Goal: Task Accomplishment & Management: Complete application form

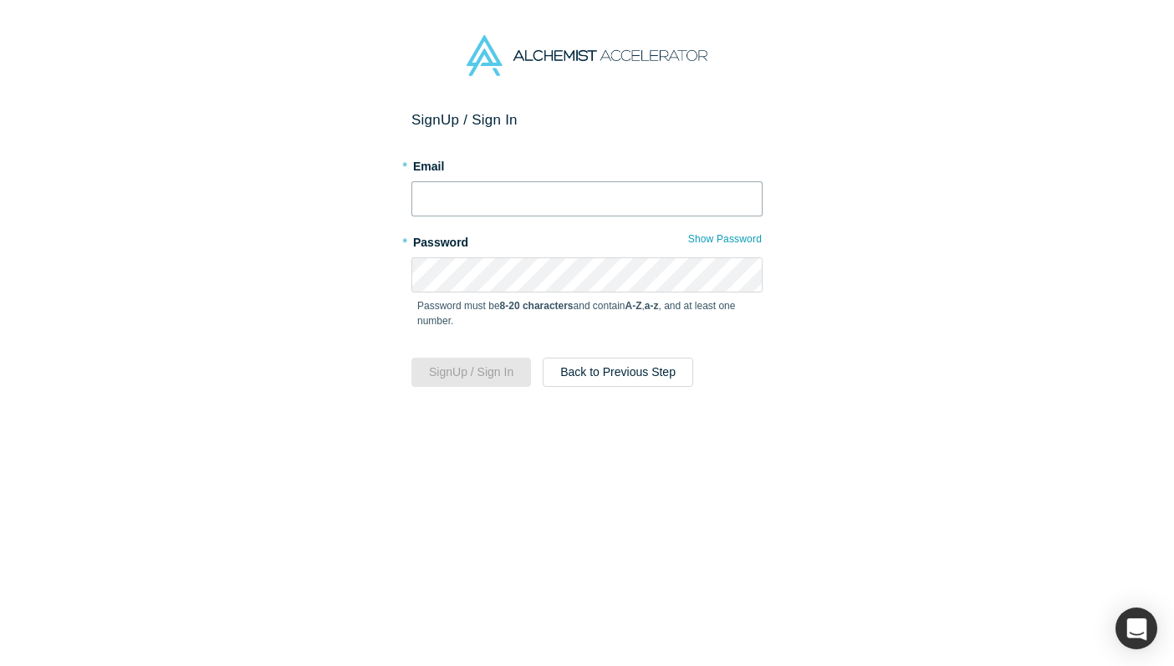
click at [504, 198] on input "text" at bounding box center [586, 198] width 351 height 35
type input "d"
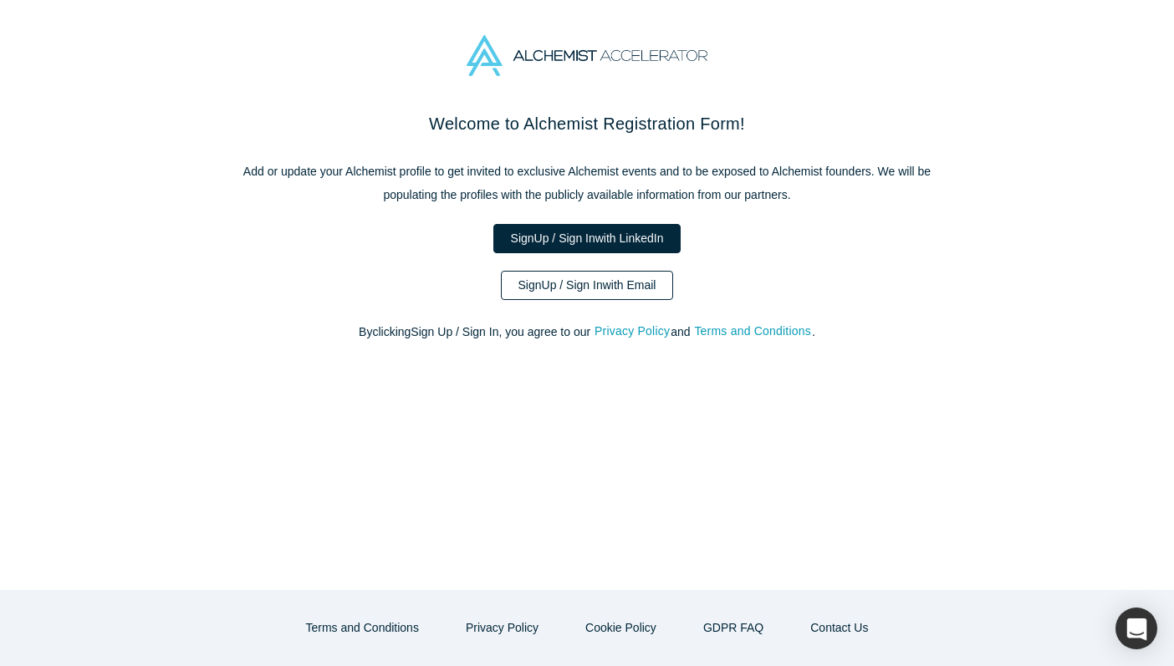
click at [630, 283] on link "Sign Up / Sign In with Email" at bounding box center [587, 285] width 173 height 29
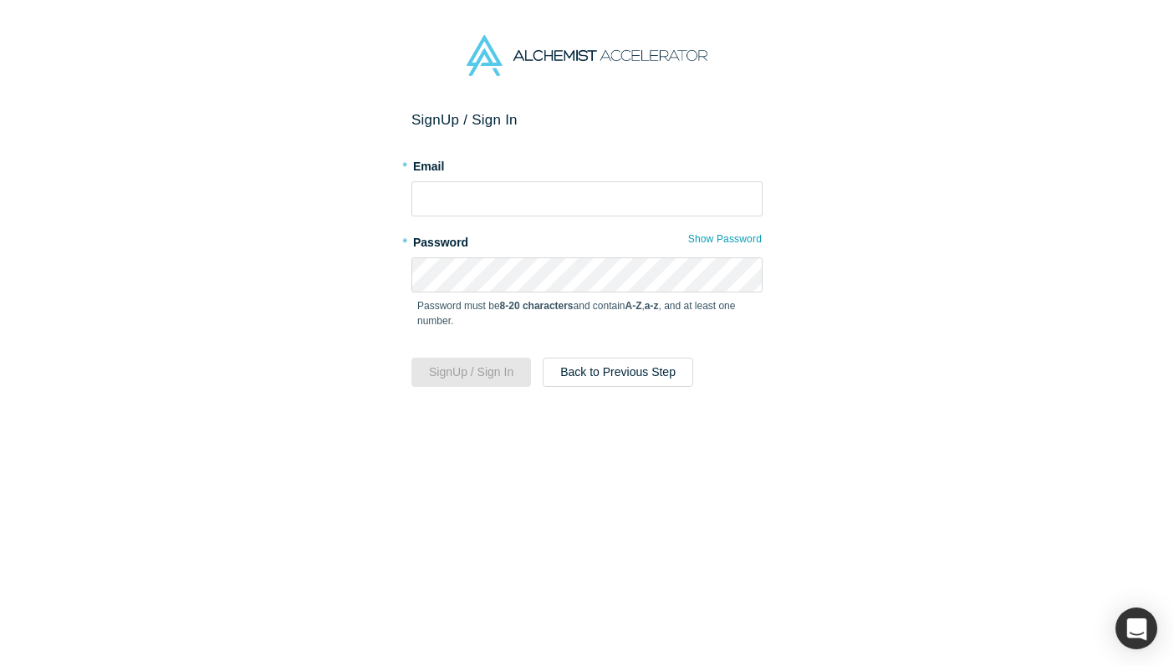
click at [589, 295] on div "Password must be 8-20 characters and contain A-Z , a-z , and at least one numbe…" at bounding box center [586, 319] width 351 height 53
click at [555, 220] on form "Sign Up / Sign In * Email * Password Show Password Password must be 8-20 charac…" at bounding box center [586, 249] width 351 height 276
click at [552, 206] on input "text" at bounding box center [586, 198] width 351 height 35
type input "[EMAIL_ADDRESS][DOMAIN_NAME]"
click at [564, 313] on p "Password must be 8-20 characters and contain A-Z , a-z , and at least one numbe…" at bounding box center [586, 313] width 339 height 30
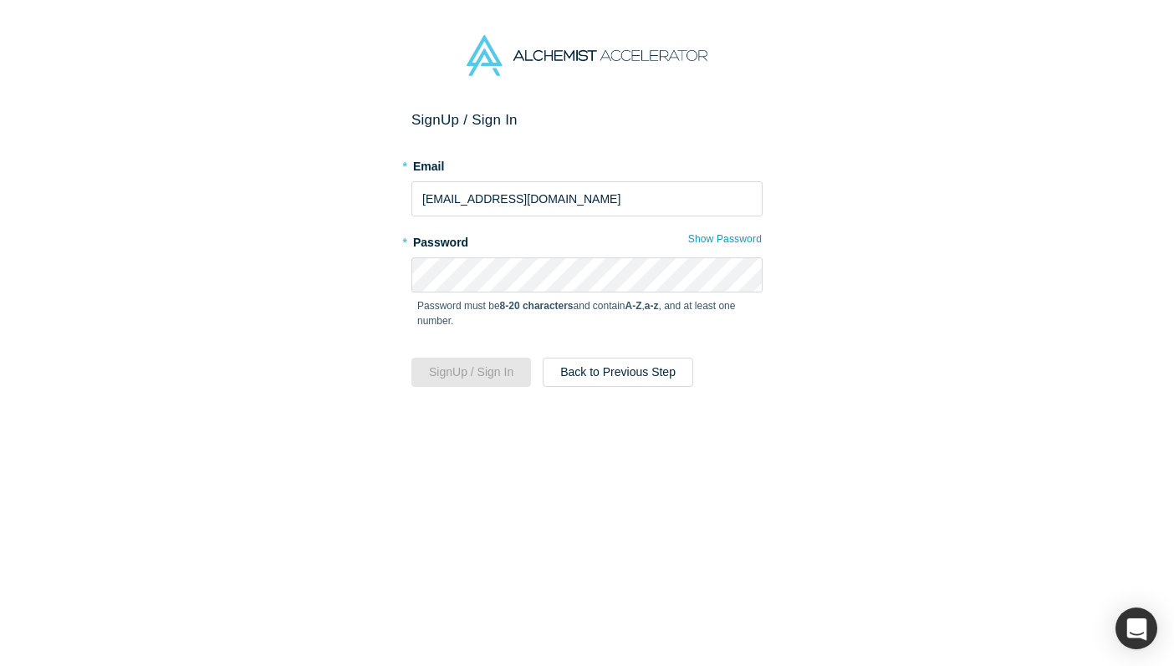
click at [574, 297] on div "Password must be 8-20 characters and contain A-Z , a-z , and at least one numbe…" at bounding box center [586, 319] width 351 height 53
click at [504, 378] on button "Sign Up / Sign In" at bounding box center [471, 372] width 120 height 29
